Goal: Task Accomplishment & Management: Use online tool/utility

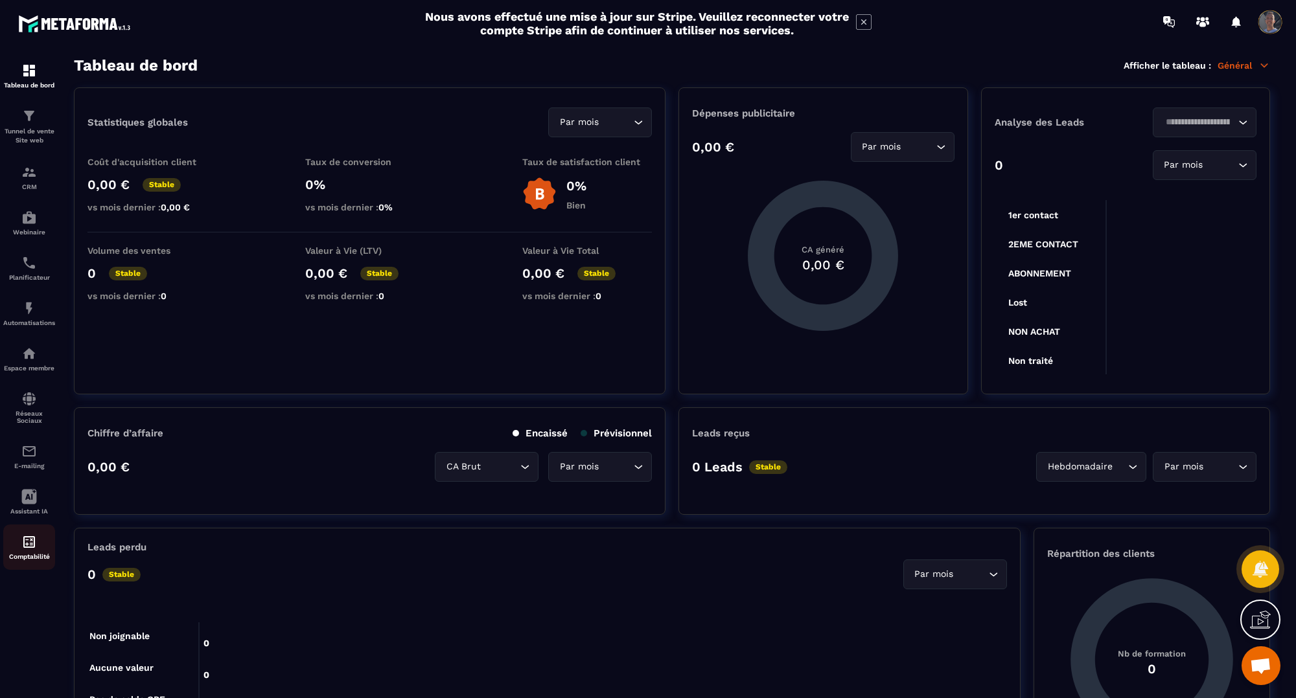
click at [38, 536] on div "Comptabilité" at bounding box center [29, 547] width 52 height 26
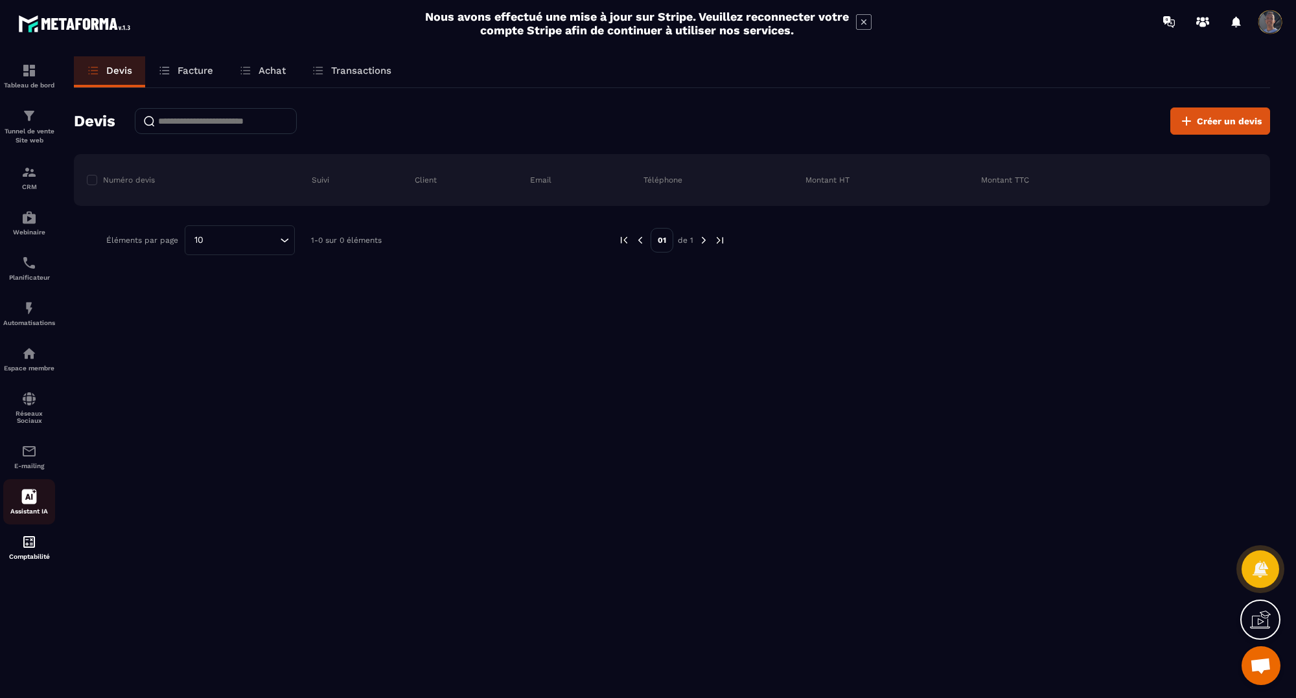
click at [30, 493] on icon at bounding box center [29, 497] width 15 height 15
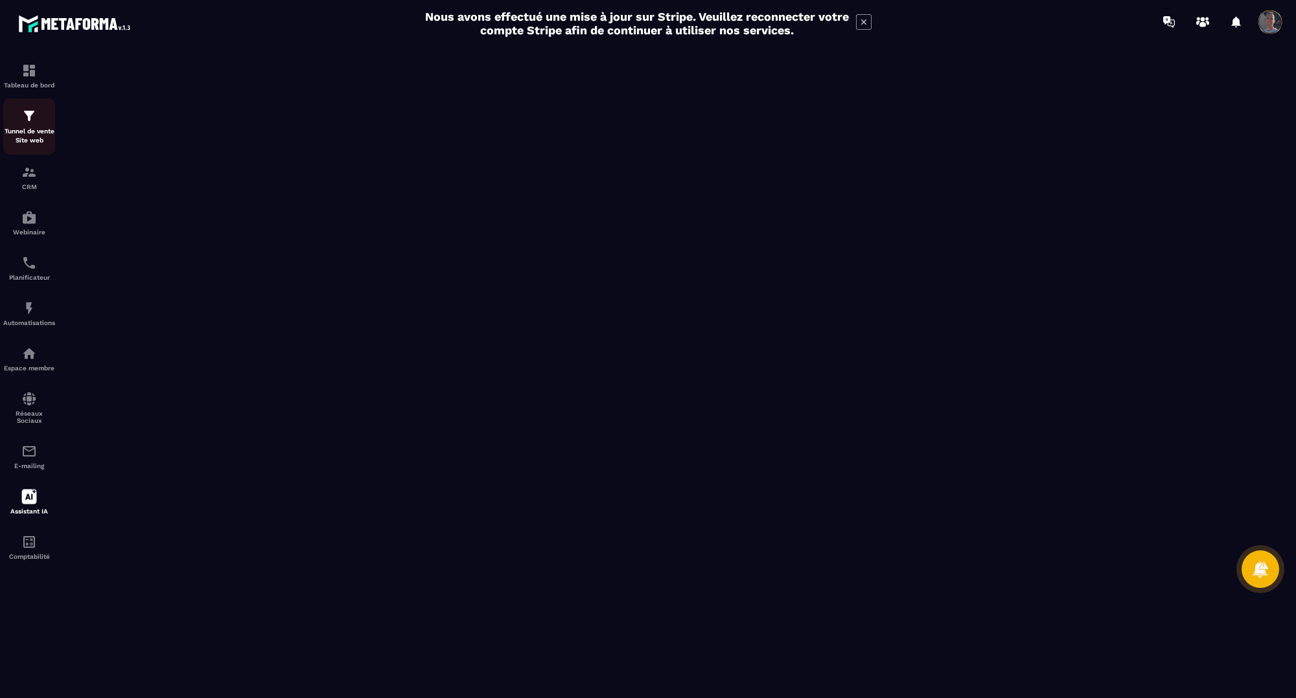
click at [36, 127] on p "Tunnel de vente Site web" at bounding box center [29, 136] width 52 height 18
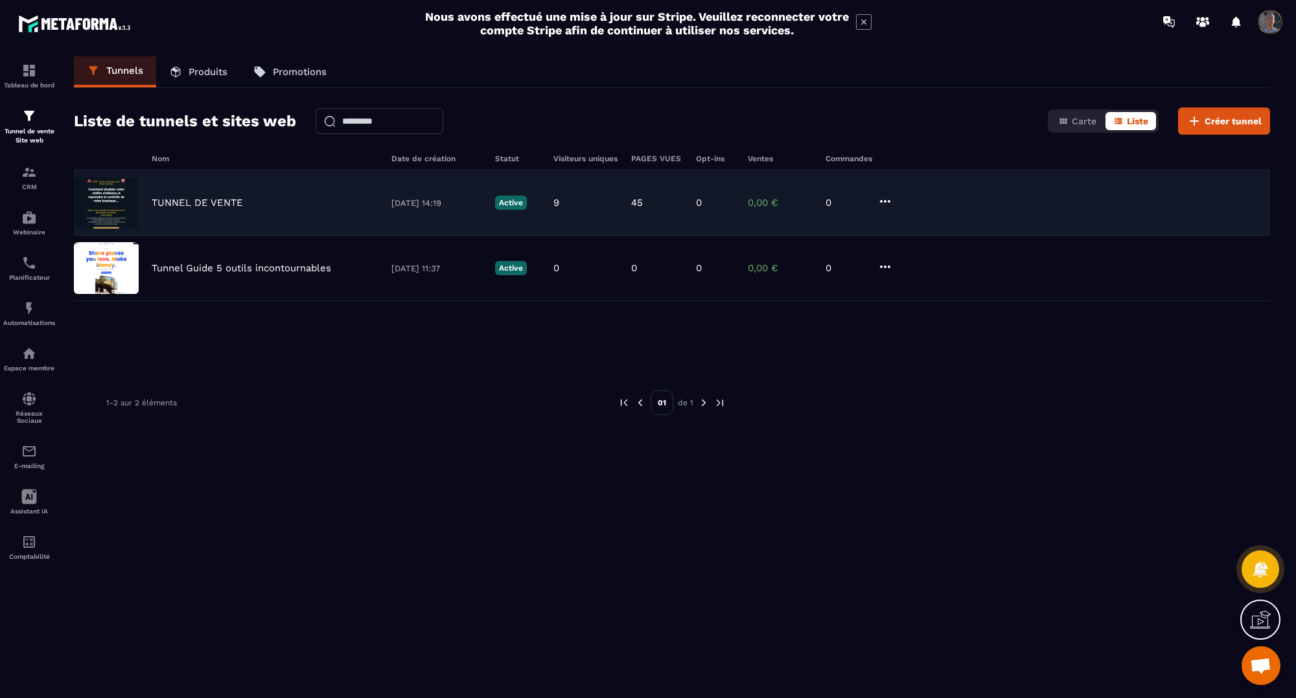
click at [205, 212] on div "TUNNEL DE VENTE [DATE] 14:19 Active 9 45 0 0,00 € 0" at bounding box center [672, 202] width 1196 height 65
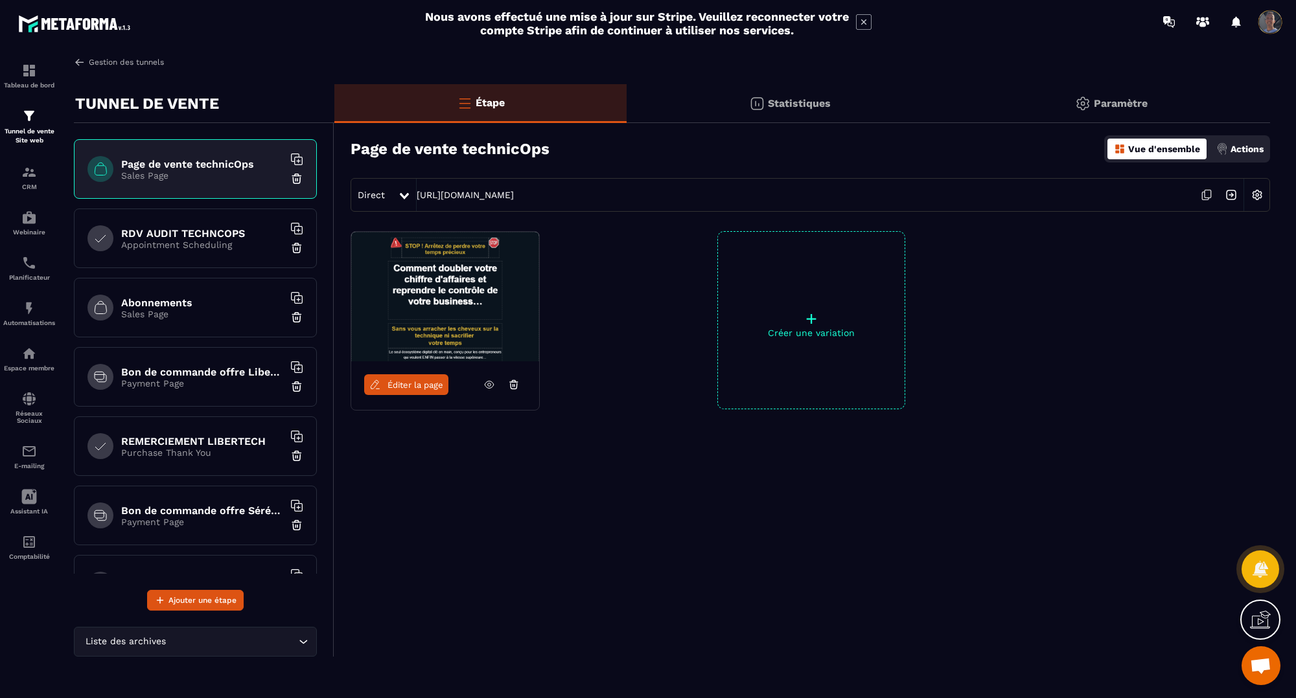
click at [86, 65] on link "Gestion des tunnels" at bounding box center [119, 62] width 90 height 12
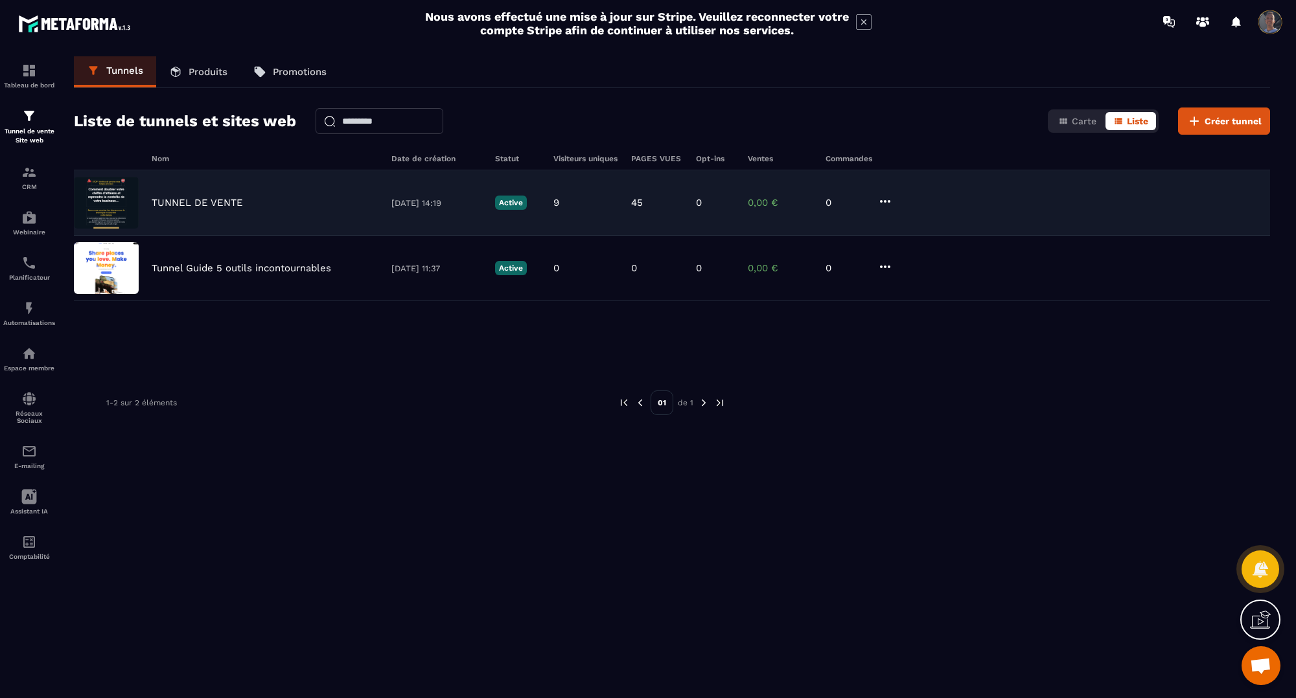
click at [189, 209] on div "TUNNEL DE VENTE [DATE] 14:19 Active 9 45 0 0,00 € 0" at bounding box center [672, 202] width 1196 height 65
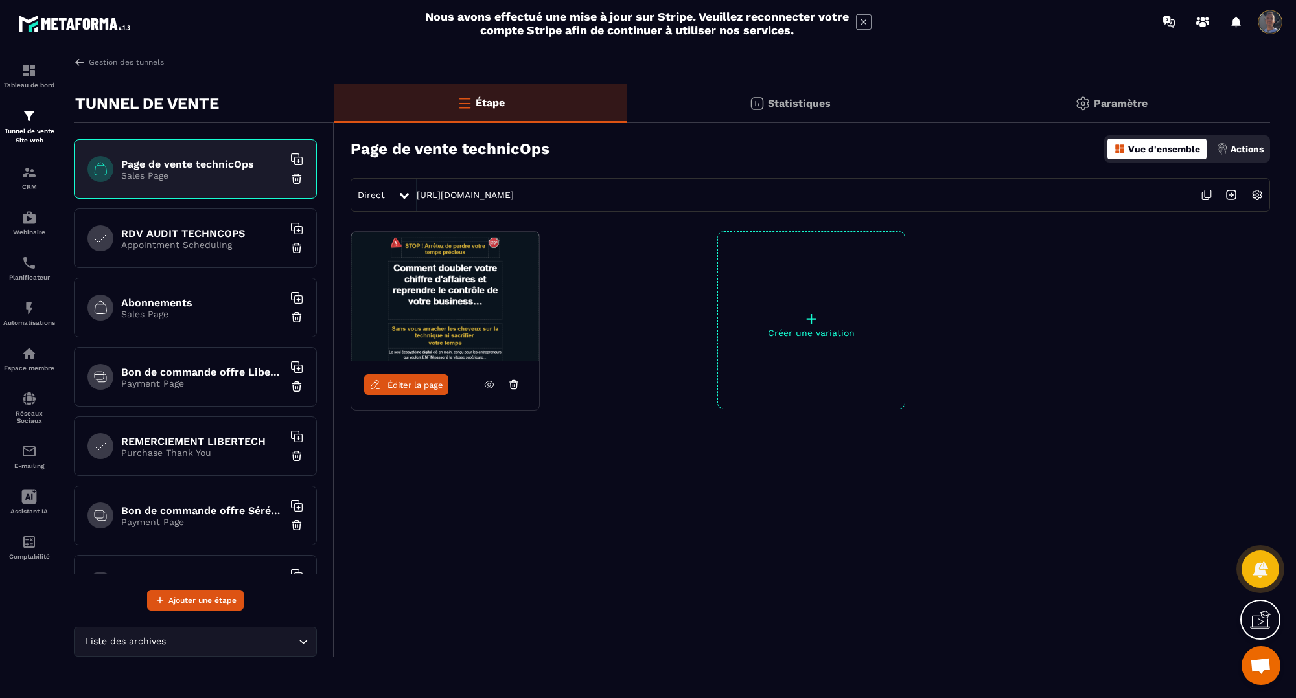
click at [415, 389] on span "Éditer la page" at bounding box center [415, 385] width 56 height 10
